Goal: Transaction & Acquisition: Subscribe to service/newsletter

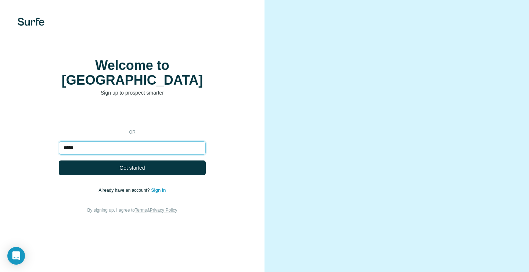
click at [108, 145] on input "*****" at bounding box center [132, 147] width 147 height 13
type input "**********"
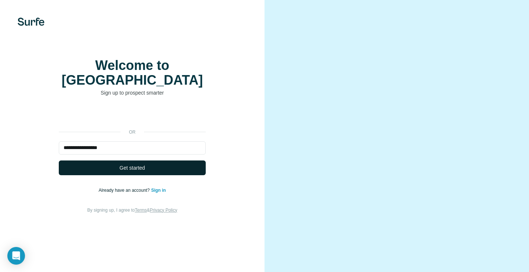
click at [141, 160] on button "Get started" at bounding box center [132, 167] width 147 height 15
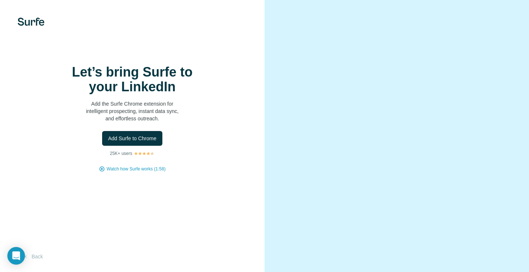
drag, startPoint x: 147, startPoint y: 166, endPoint x: 205, endPoint y: 165, distance: 57.7
click at [205, 165] on div "Let’s bring Surfe to your LinkedIn Add the Surfe Chrome extension for intellige…" at bounding box center [132, 118] width 235 height 107
click at [136, 142] on span "Add Surfe to Chrome" at bounding box center [132, 138] width 49 height 7
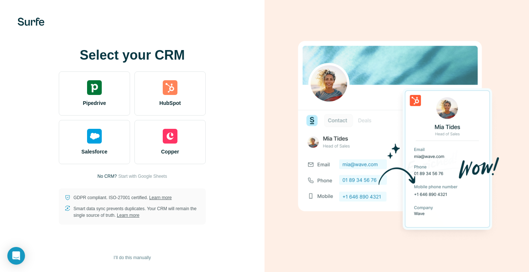
click at [199, 86] on div "HubSpot" at bounding box center [170, 93] width 71 height 44
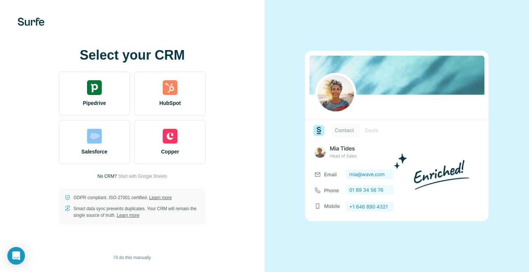
drag, startPoint x: 89, startPoint y: 144, endPoint x: 10, endPoint y: 148, distance: 79.5
click at [10, 148] on div "Select your CRM Pipedrive HubSpot Salesforce Copper No CRM? Start with Google S…" at bounding box center [132, 136] width 265 height 272
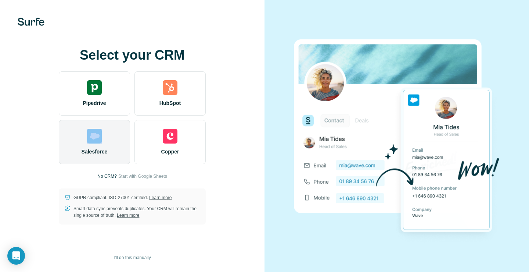
click at [98, 137] on img at bounding box center [94, 136] width 15 height 15
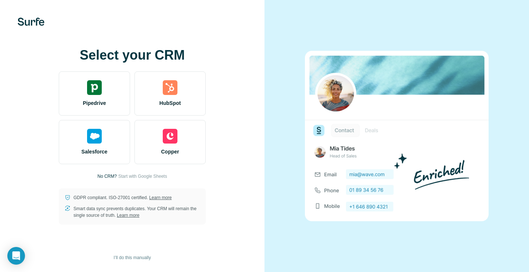
drag, startPoint x: 14, startPoint y: 18, endPoint x: 57, endPoint y: 25, distance: 43.5
click at [57, 25] on div at bounding box center [132, 22] width 265 height 8
click at [60, 21] on div at bounding box center [132, 22] width 265 height 8
